Goal: Check status

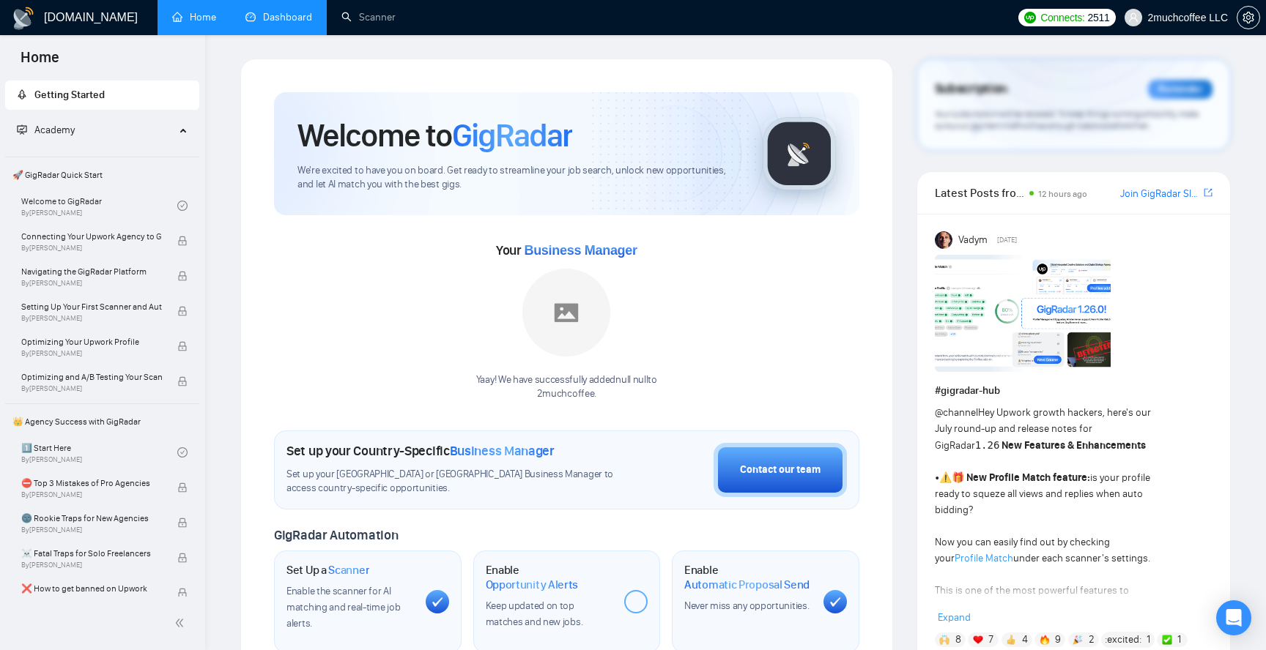
click at [295, 19] on link "Dashboard" at bounding box center [278, 17] width 67 height 12
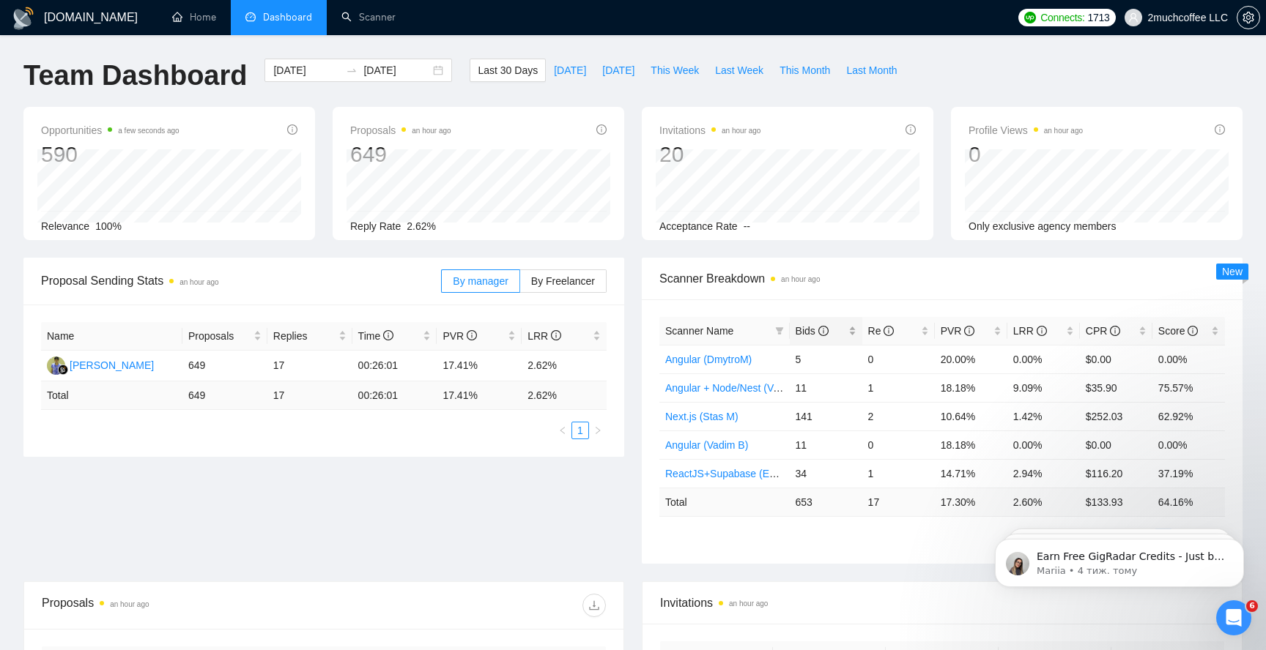
click at [853, 333] on div "Bids" at bounding box center [825, 331] width 61 height 16
click at [853, 334] on div "Bids" at bounding box center [825, 331] width 61 height 16
click at [493, 68] on span "Last 30 Days" at bounding box center [508, 70] width 60 height 16
click at [850, 332] on div "Bids" at bounding box center [825, 331] width 61 height 16
click at [849, 335] on div "Bids" at bounding box center [825, 331] width 61 height 16
